Goal: Transaction & Acquisition: Purchase product/service

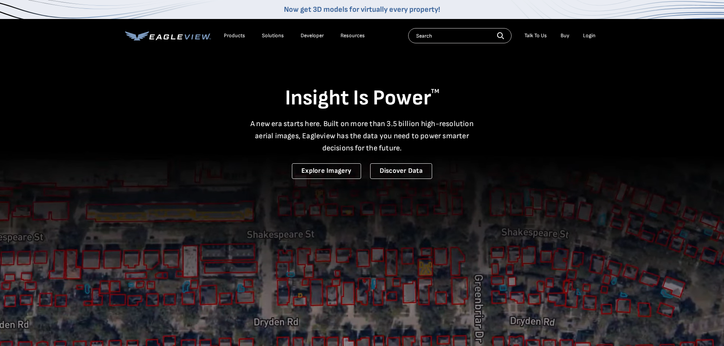
click at [588, 37] on div "Login" at bounding box center [589, 35] width 13 height 7
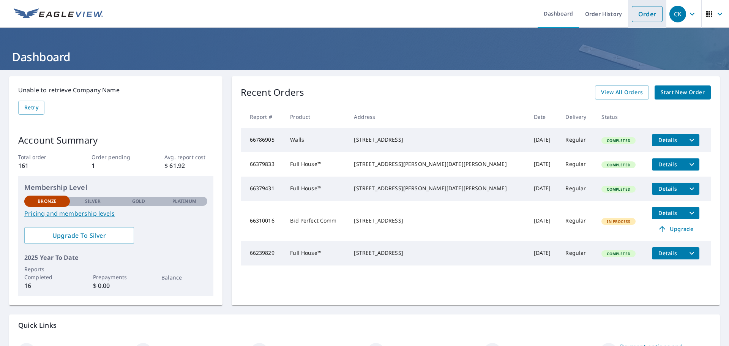
click at [642, 18] on link "Order" at bounding box center [647, 14] width 31 height 16
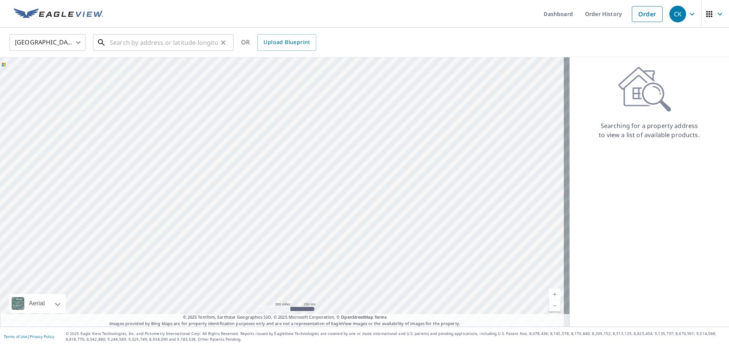
click at [171, 41] on input "text" at bounding box center [164, 42] width 108 height 21
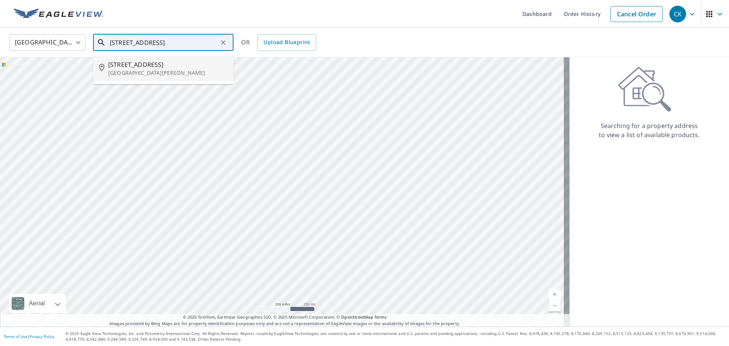
click at [172, 71] on p "Saint Paul, MN 55112" at bounding box center [167, 73] width 119 height 8
type input "2345 County Road H2 Saint Paul, MN 55112"
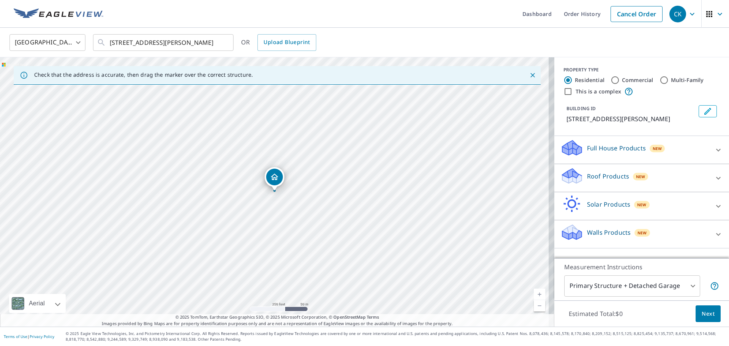
click at [714, 239] on icon at bounding box center [718, 234] width 9 height 9
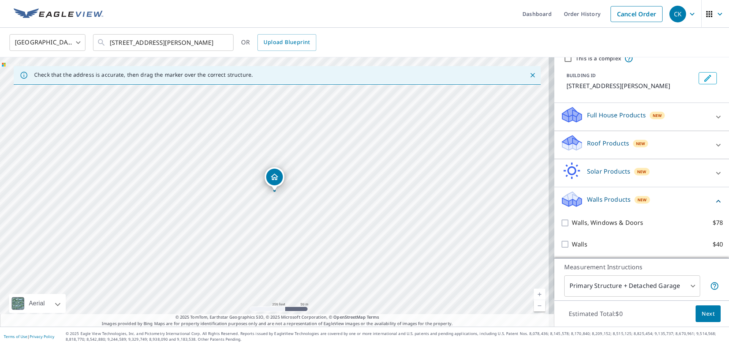
scroll to position [42, 0]
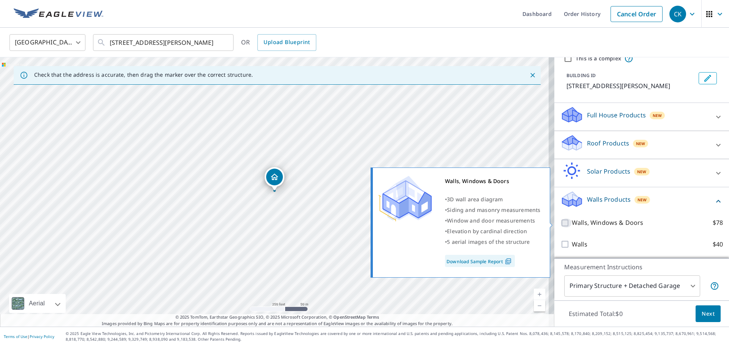
click at [562, 225] on input "Walls, Windows & Doors $78" at bounding box center [566, 222] width 11 height 9
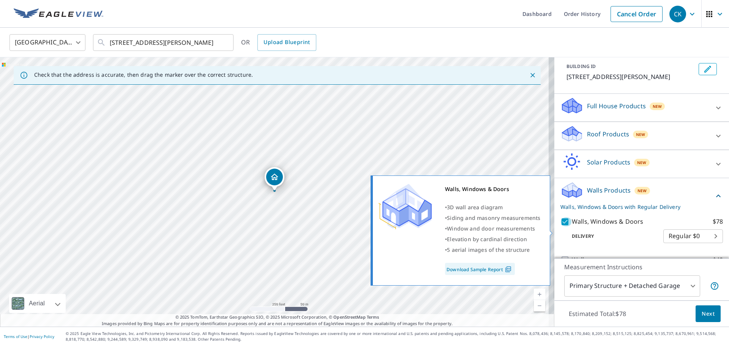
click at [561, 226] on input "Walls, Windows & Doors $78" at bounding box center [566, 221] width 11 height 9
checkbox input "false"
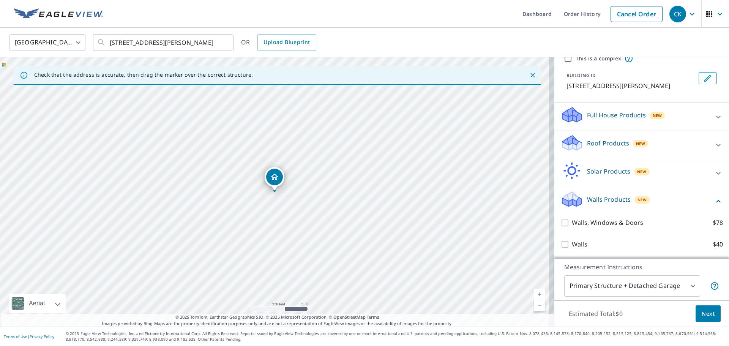
click at [710, 122] on div at bounding box center [719, 117] width 18 height 18
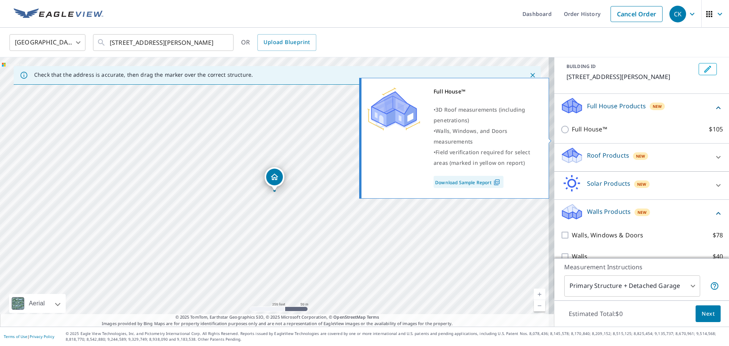
click at [561, 134] on input "Full House™ $105" at bounding box center [566, 129] width 11 height 9
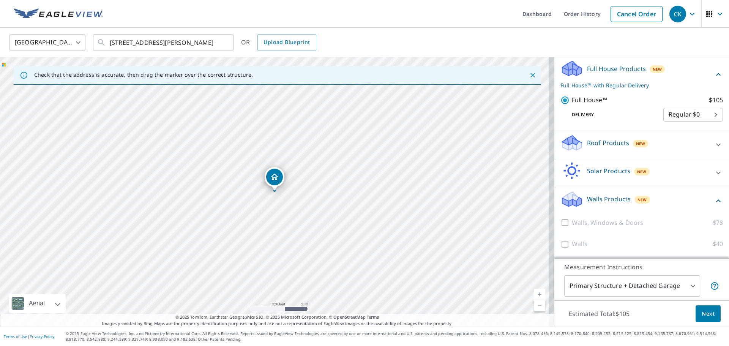
scroll to position [89, 0]
click at [561, 217] on div "Walls, Windows & Doors $78" at bounding box center [642, 223] width 163 height 22
click at [561, 220] on div at bounding box center [566, 222] width 11 height 9
click at [562, 223] on div at bounding box center [566, 222] width 11 height 9
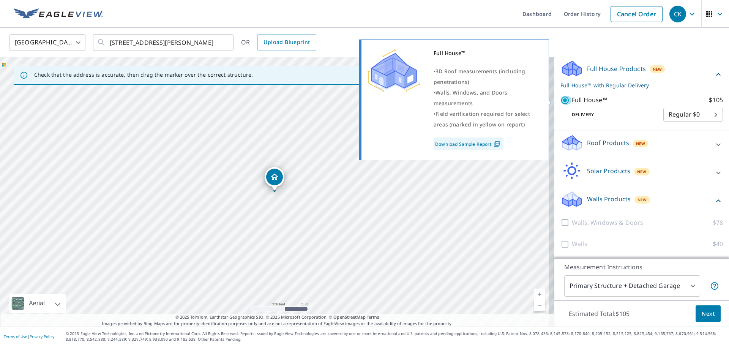
click at [561, 100] on input "Full House™ $105" at bounding box center [566, 100] width 11 height 9
checkbox input "false"
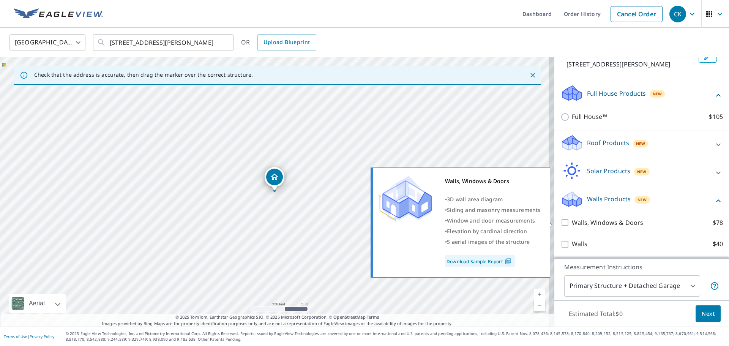
click at [562, 222] on input "Walls, Windows & Doors $78" at bounding box center [566, 222] width 11 height 9
checkbox input "true"
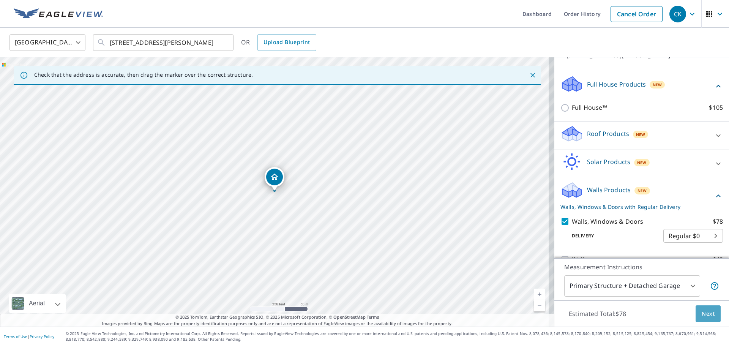
click at [702, 310] on span "Next" at bounding box center [708, 313] width 13 height 9
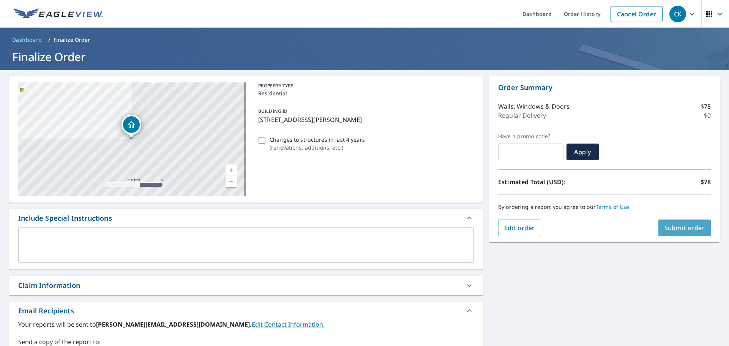
click at [667, 225] on span "Submit order" at bounding box center [685, 228] width 41 height 8
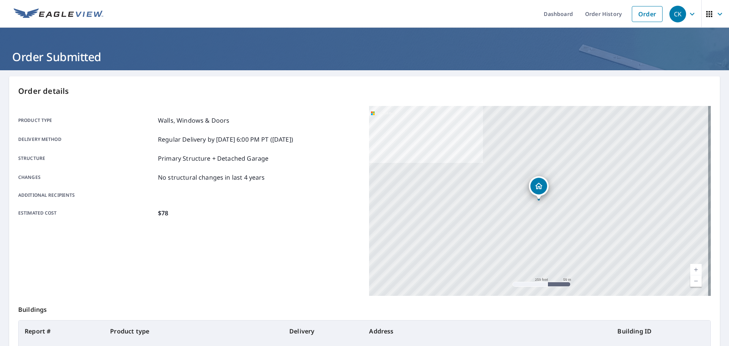
drag, startPoint x: 517, startPoint y: 300, endPoint x: 208, endPoint y: 323, distance: 310.2
click at [208, 323] on th "Product type" at bounding box center [193, 331] width 179 height 21
